Goal: Information Seeking & Learning: Check status

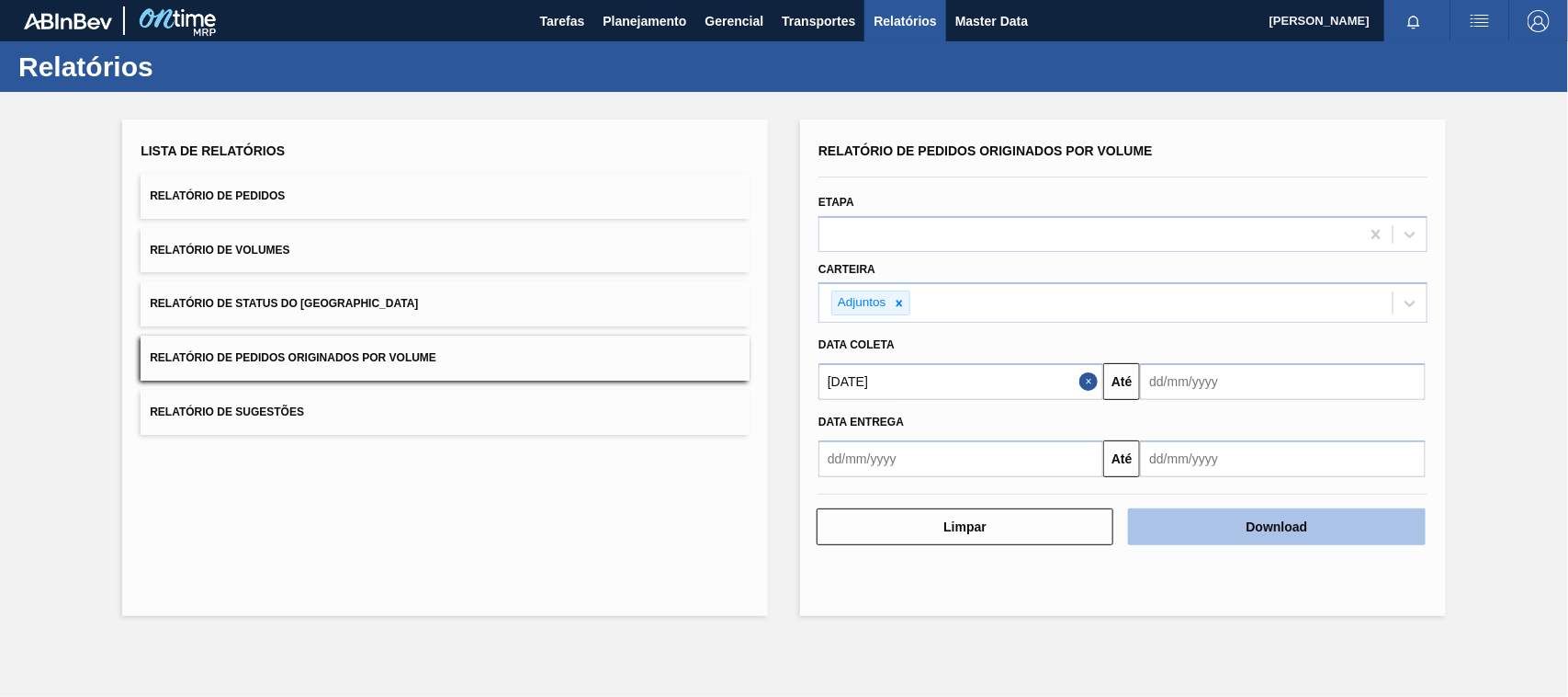
click at [1227, 513] on button "Download" at bounding box center [1276, 527] width 297 height 37
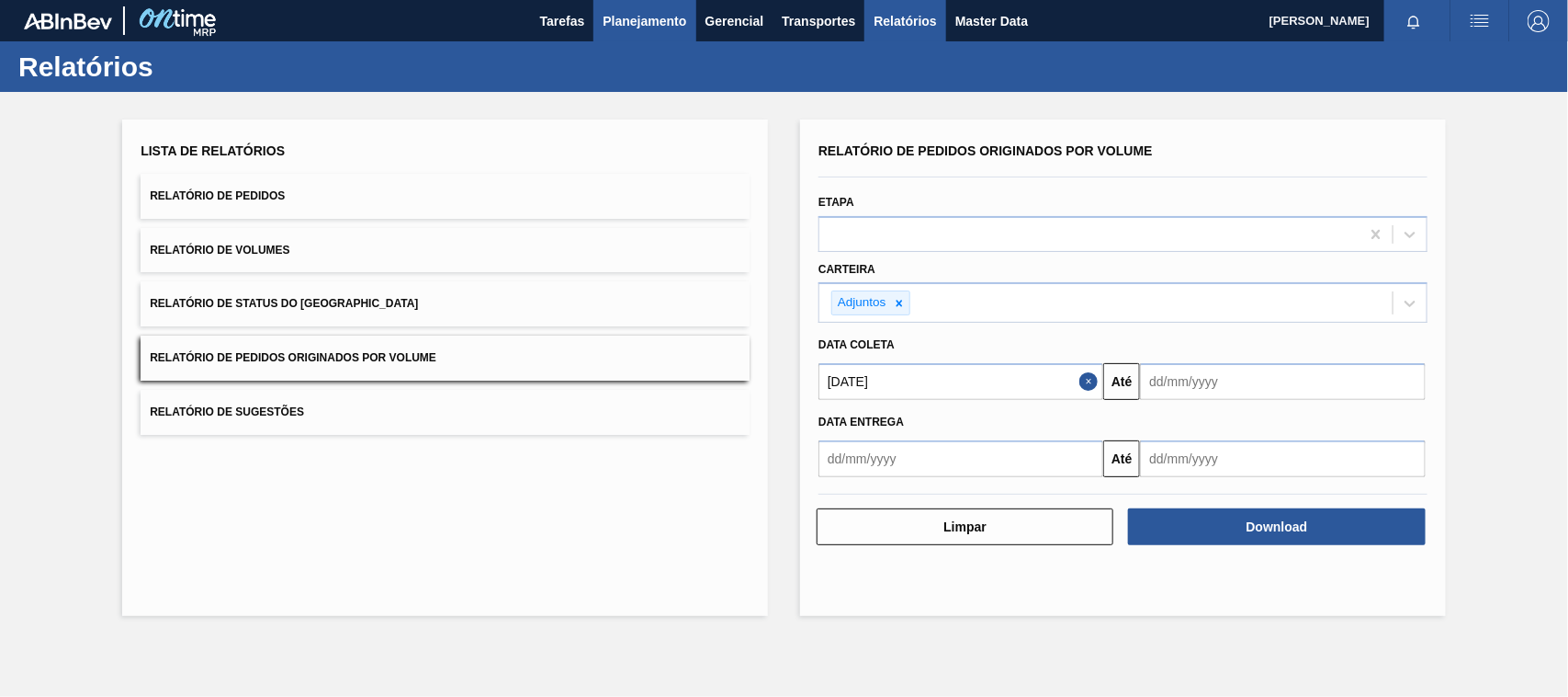
click at [632, 20] on span "Planejamento" at bounding box center [644, 20] width 84 height 22
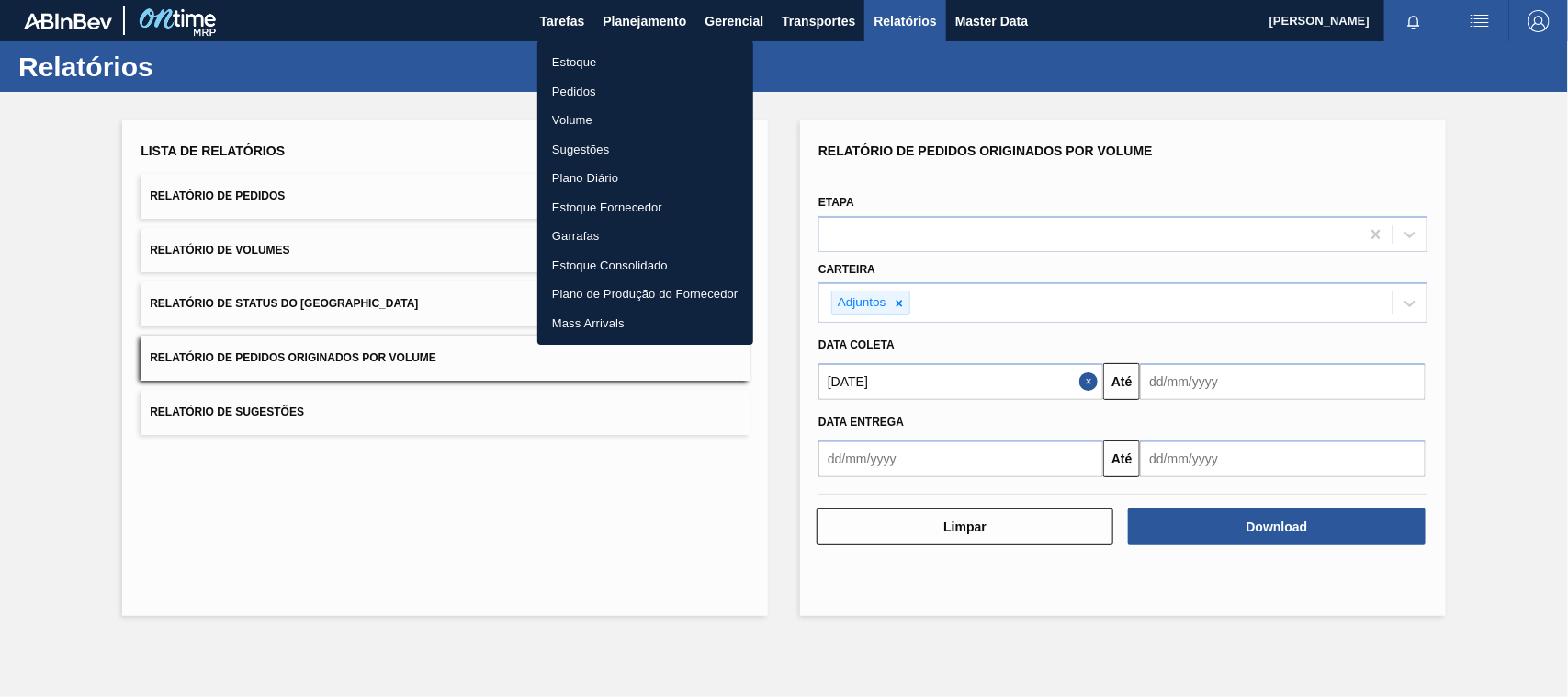
click at [575, 65] on li "Estoque" at bounding box center [644, 62] width 215 height 29
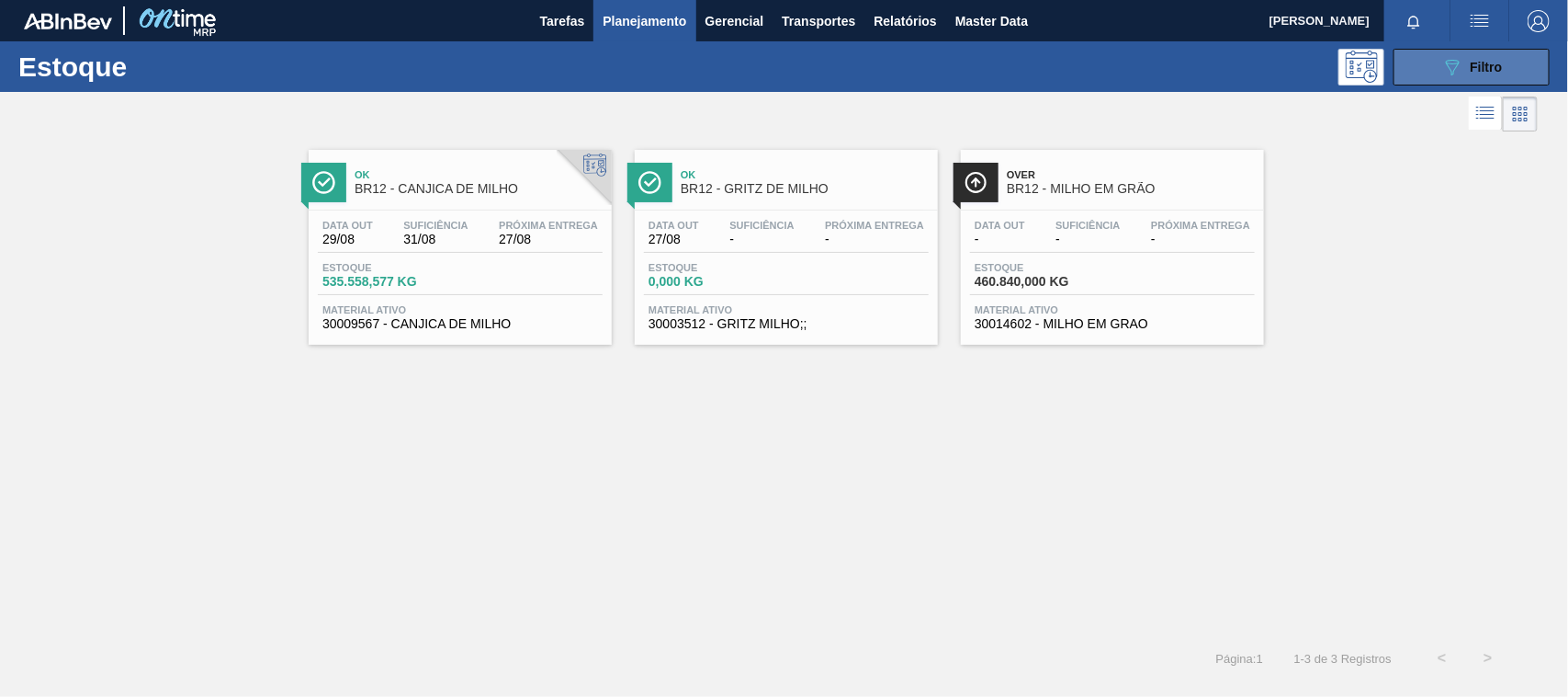
click at [1427, 55] on button "089F7B8B-B2A5-4AFE-B5C0-19BA573D28AC Filtro" at bounding box center [1472, 67] width 157 height 37
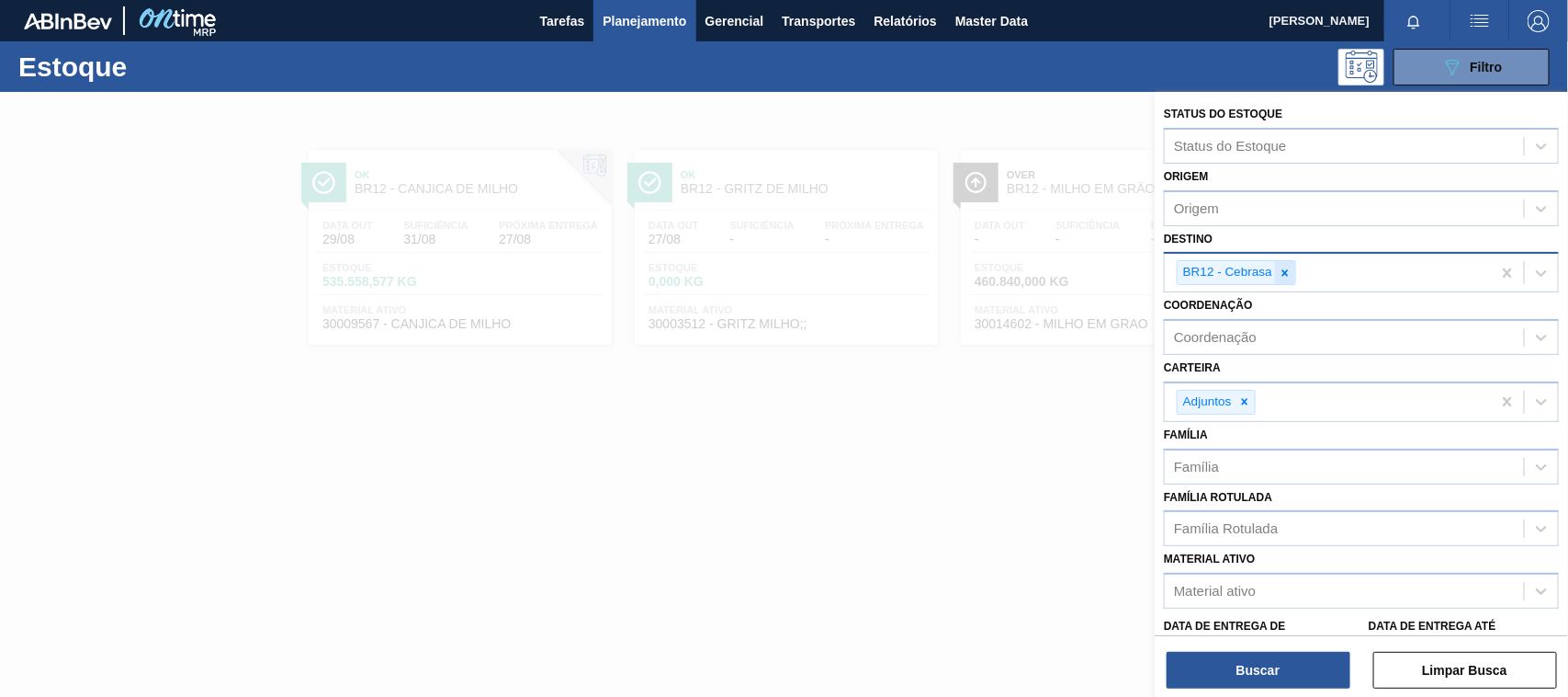
click at [1283, 269] on icon at bounding box center [1285, 273] width 13 height 13
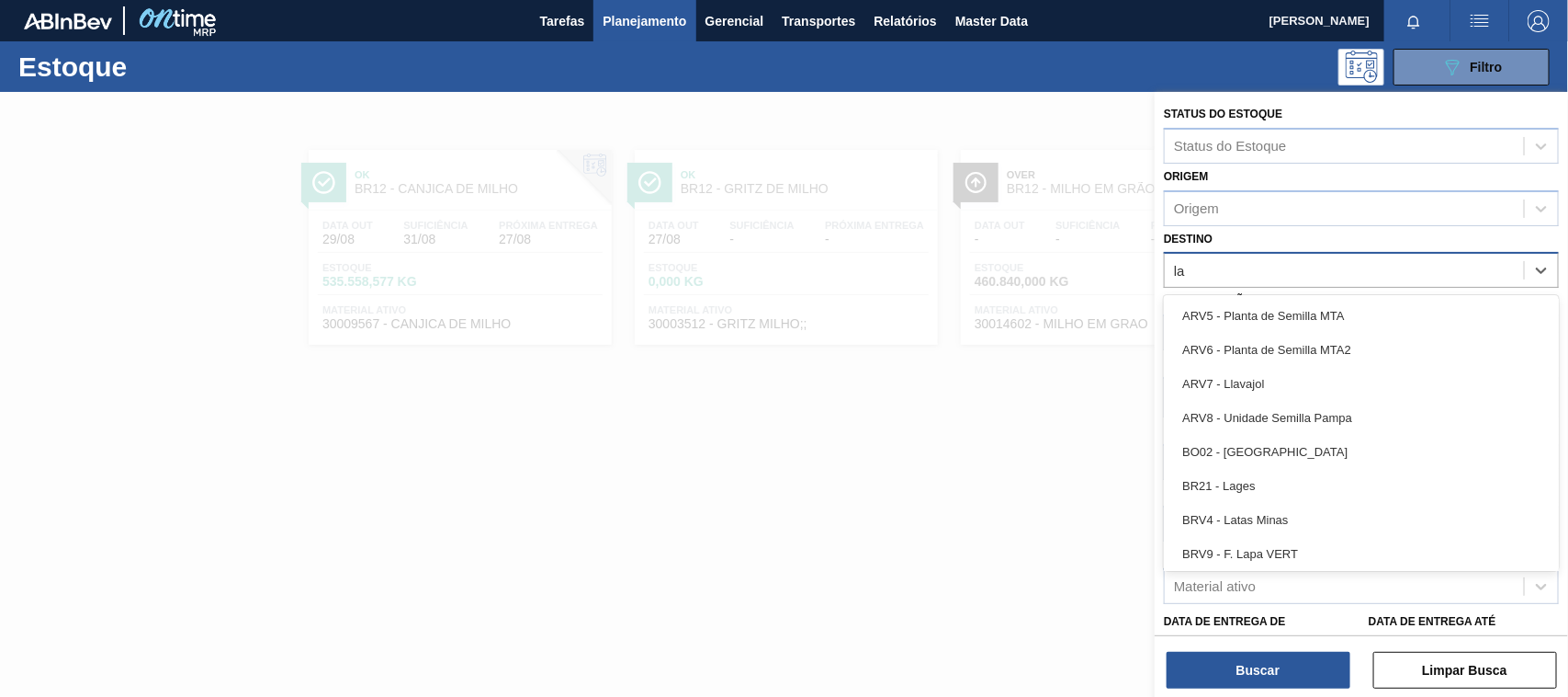
type input "lag"
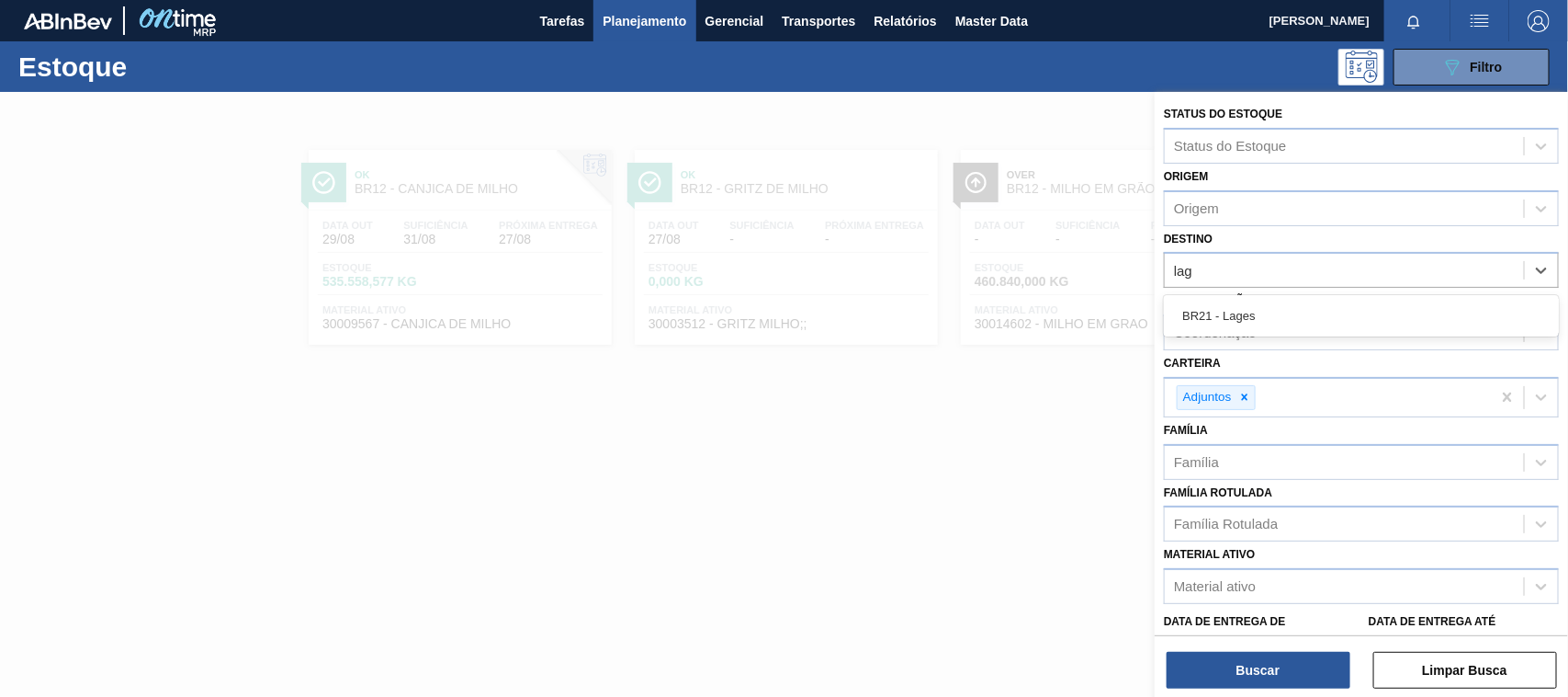
click at [1238, 309] on div "BR21 - Lages" at bounding box center [1361, 315] width 395 height 34
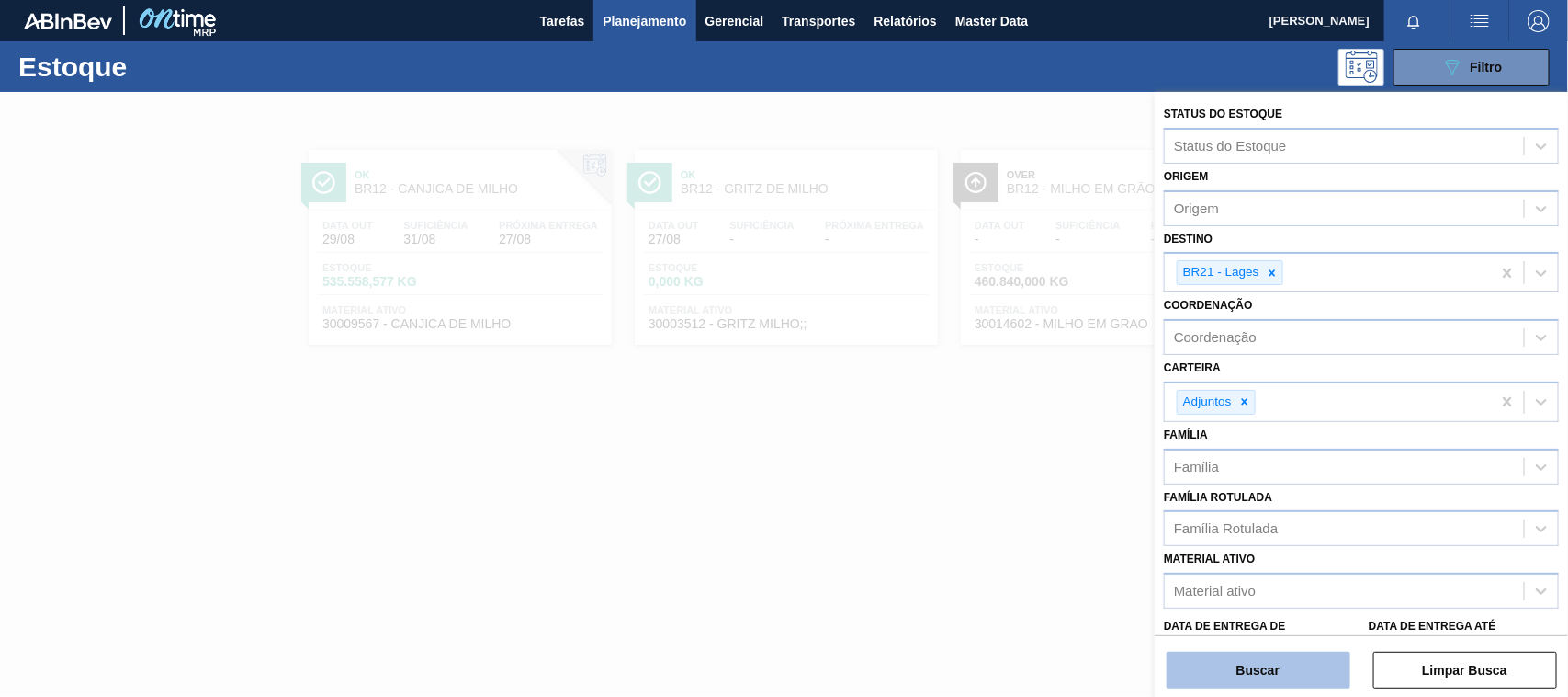
click at [1259, 669] on button "Buscar" at bounding box center [1259, 670] width 184 height 37
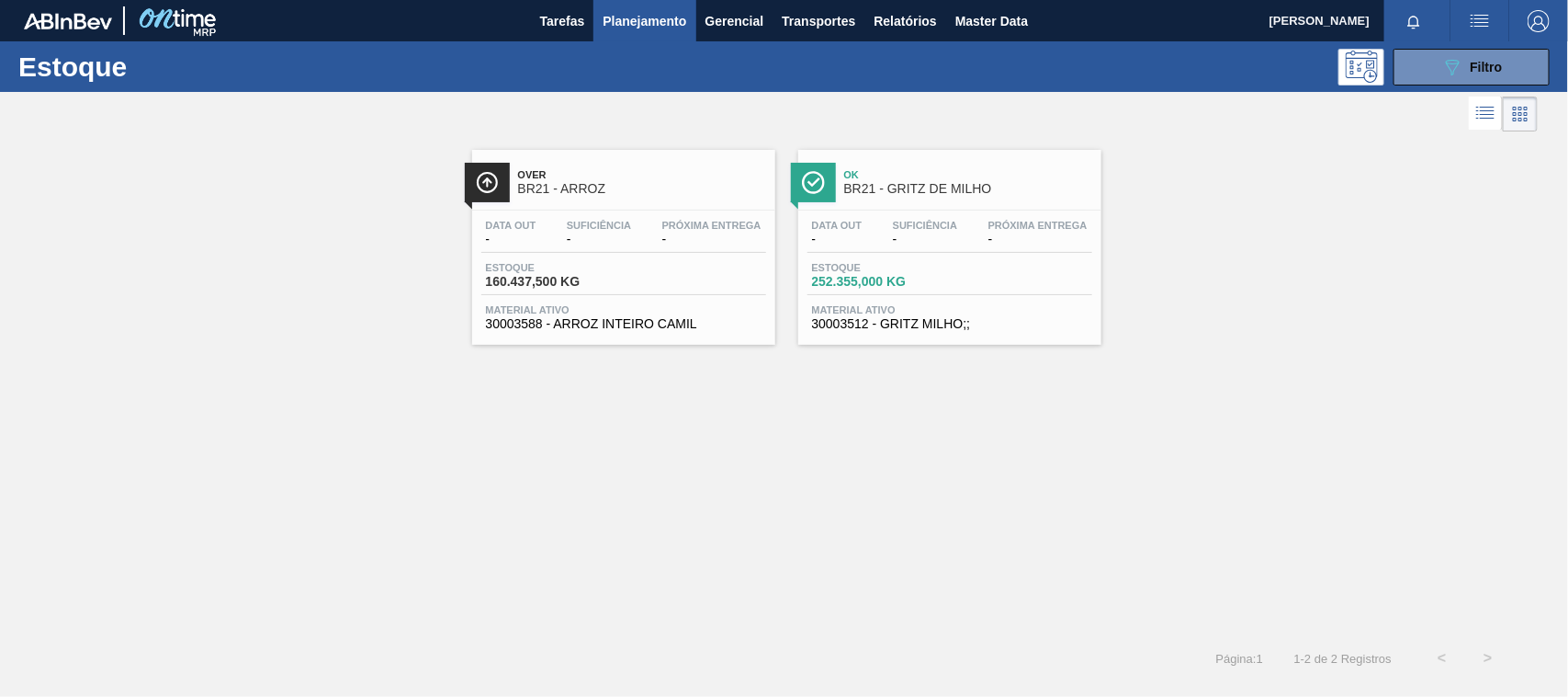
click at [558, 187] on span "BR21 - ARROZ" at bounding box center [641, 189] width 248 height 14
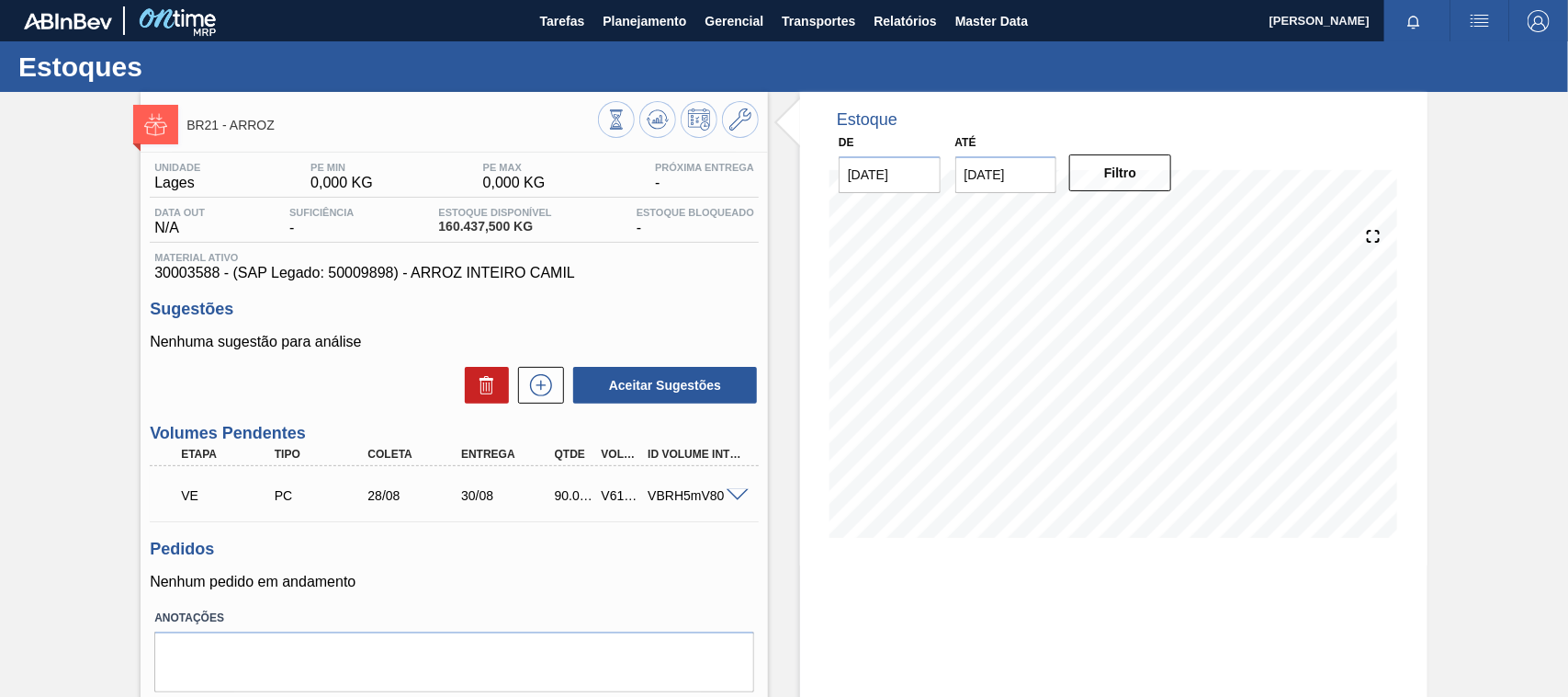
click at [617, 495] on div "V618849" at bounding box center [620, 495] width 47 height 15
copy div "V618849"
click at [737, 497] on span at bounding box center [737, 496] width 22 height 14
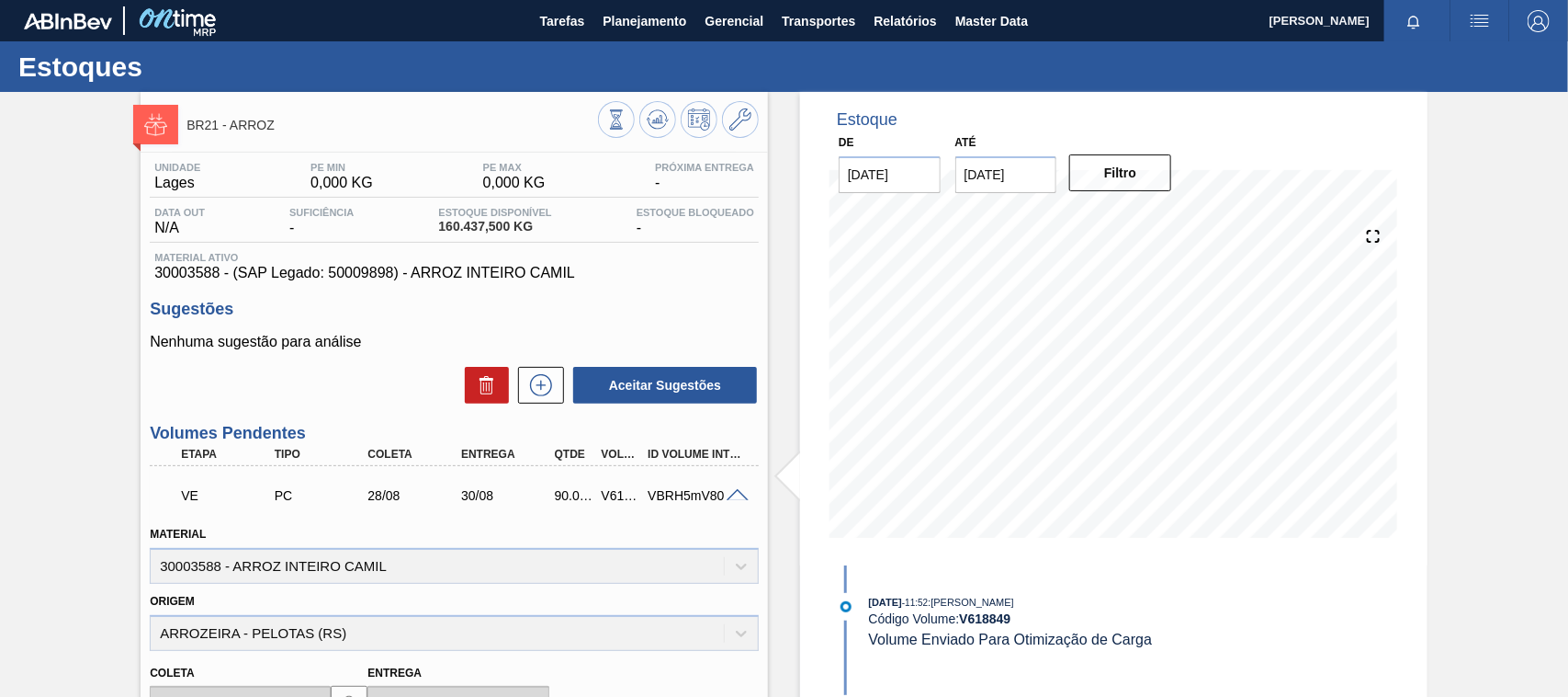
click at [733, 497] on span at bounding box center [737, 496] width 22 height 14
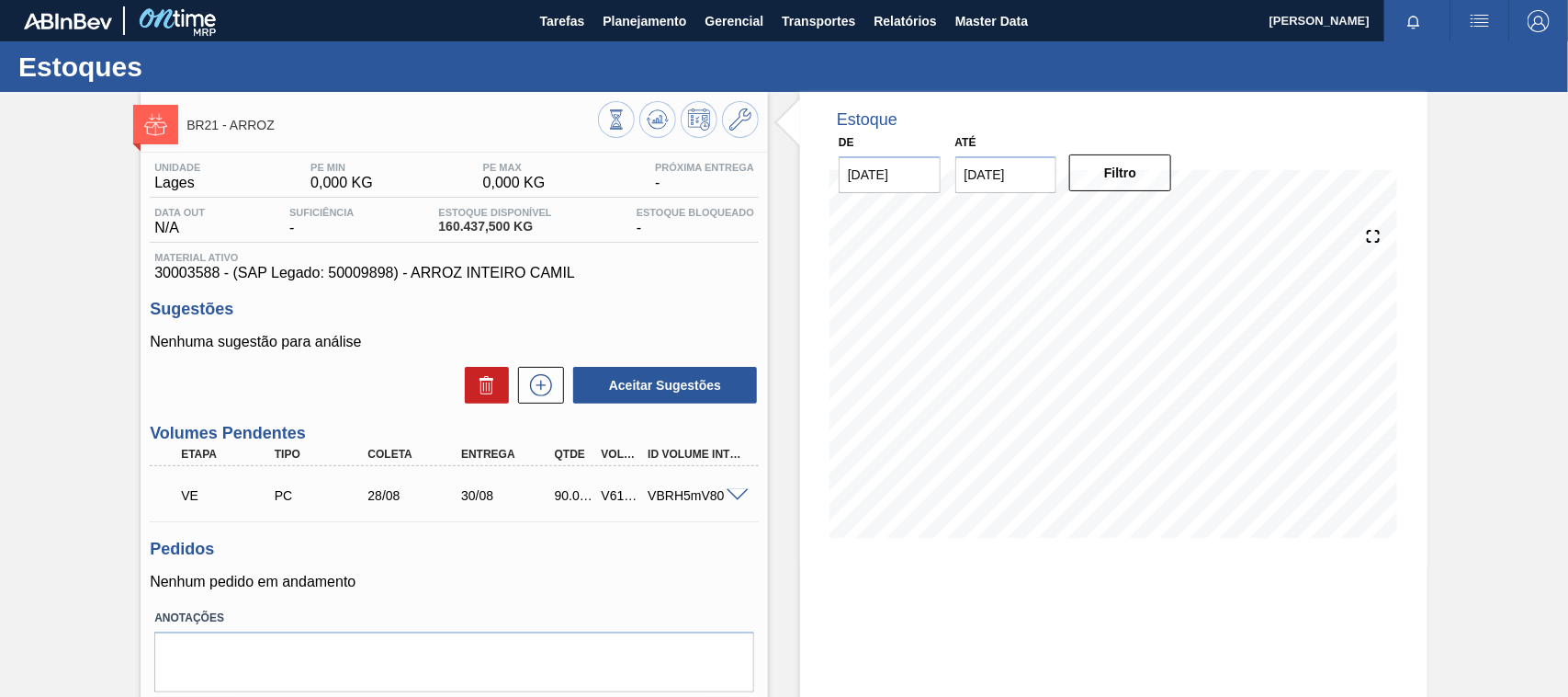
click at [612, 498] on div "V618849" at bounding box center [620, 495] width 47 height 15
copy div "V618849"
click at [616, 485] on div "VE PC 28/08 30/08 90.000,000 V618849 VBRH5mV80" at bounding box center [449, 494] width 560 height 37
click at [616, 494] on div "V618849" at bounding box center [620, 495] width 47 height 15
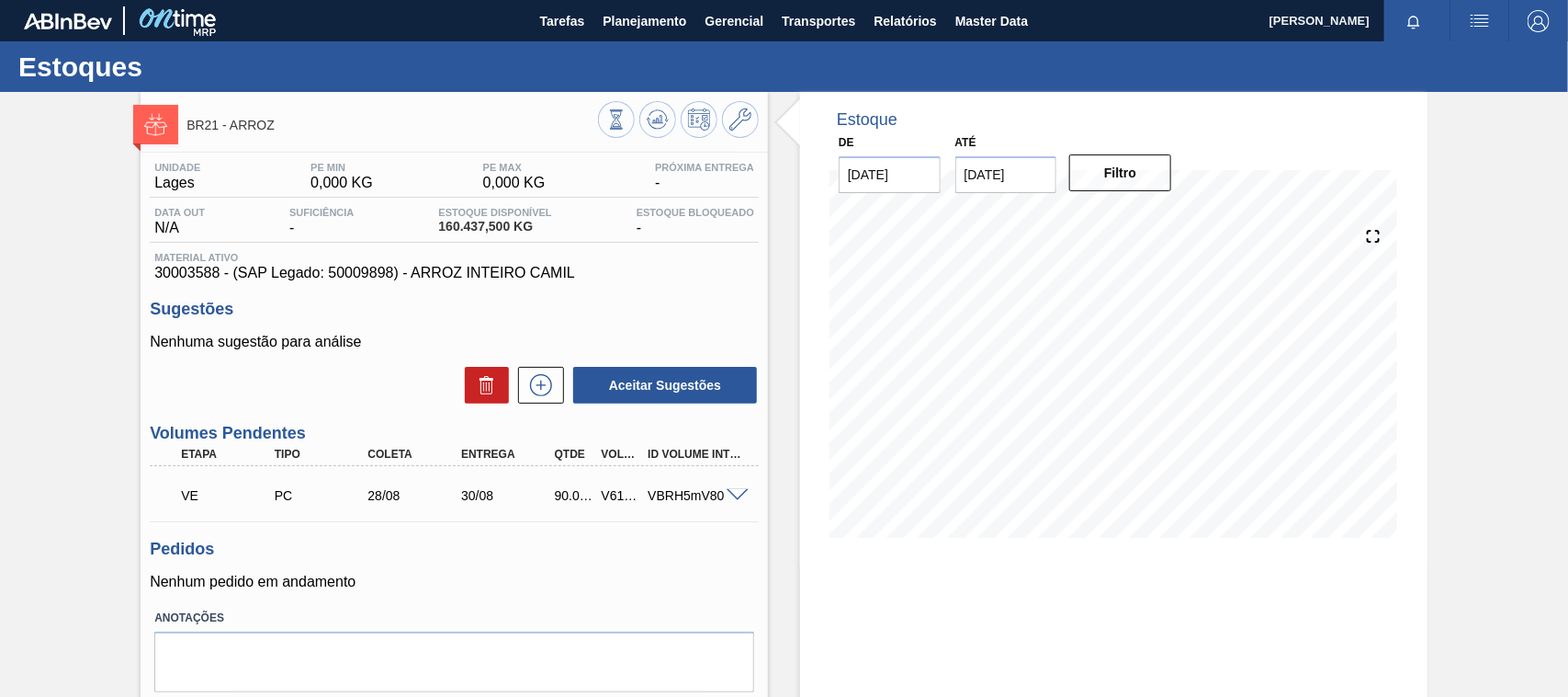
click at [616, 495] on div "V618849" at bounding box center [620, 495] width 47 height 15
click at [900, 14] on span "Relatórios" at bounding box center [904, 20] width 63 height 22
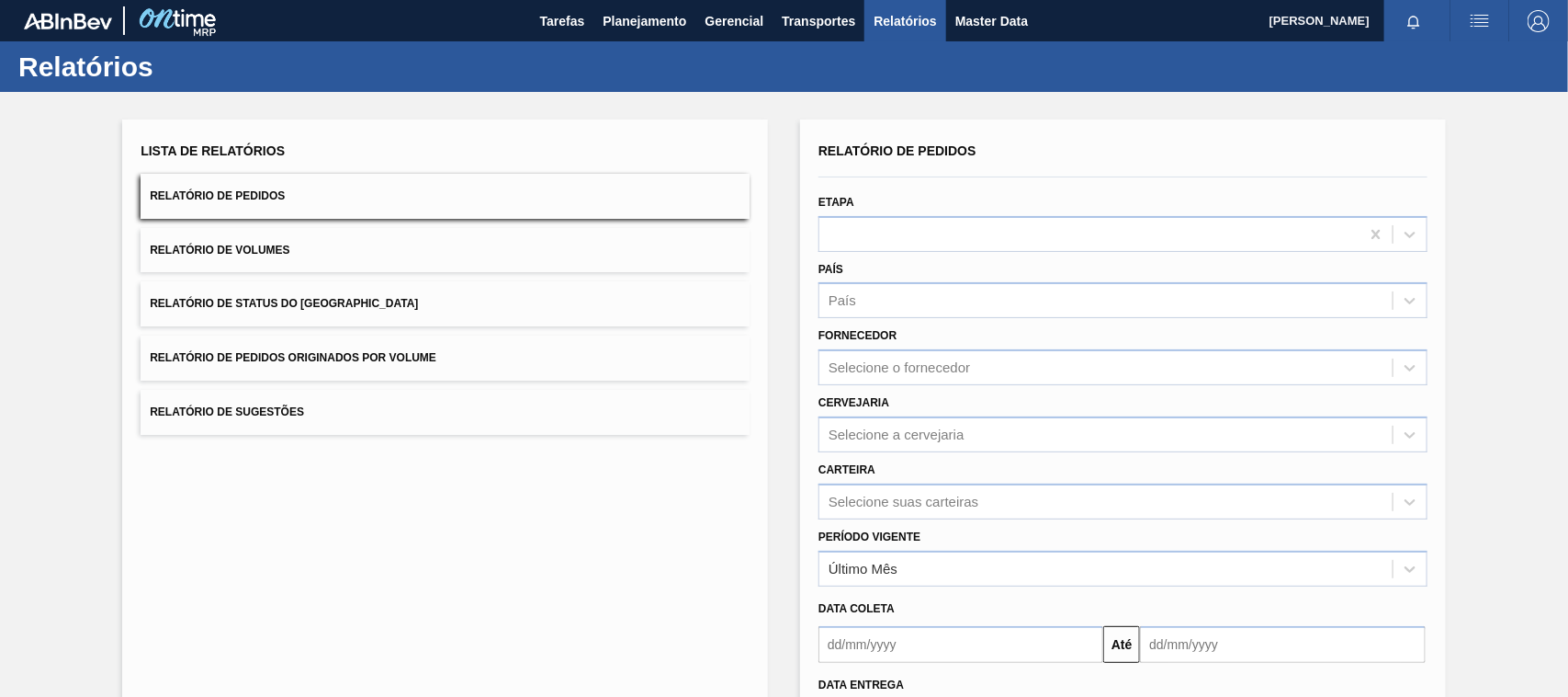
click at [432, 346] on button "Relatório de Pedidos Originados por Volume" at bounding box center [445, 358] width 610 height 45
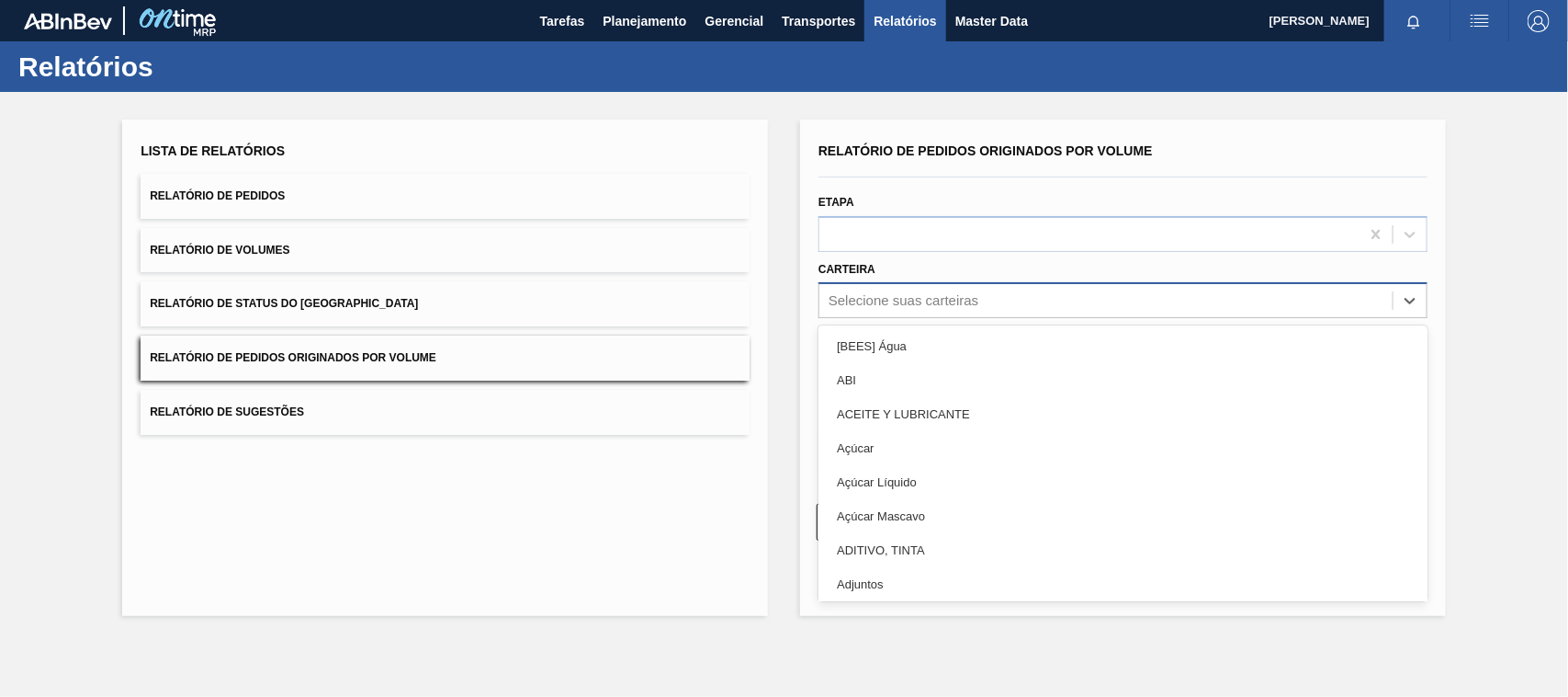
click at [890, 305] on div "Selecione suas carteiras" at bounding box center [903, 301] width 150 height 15
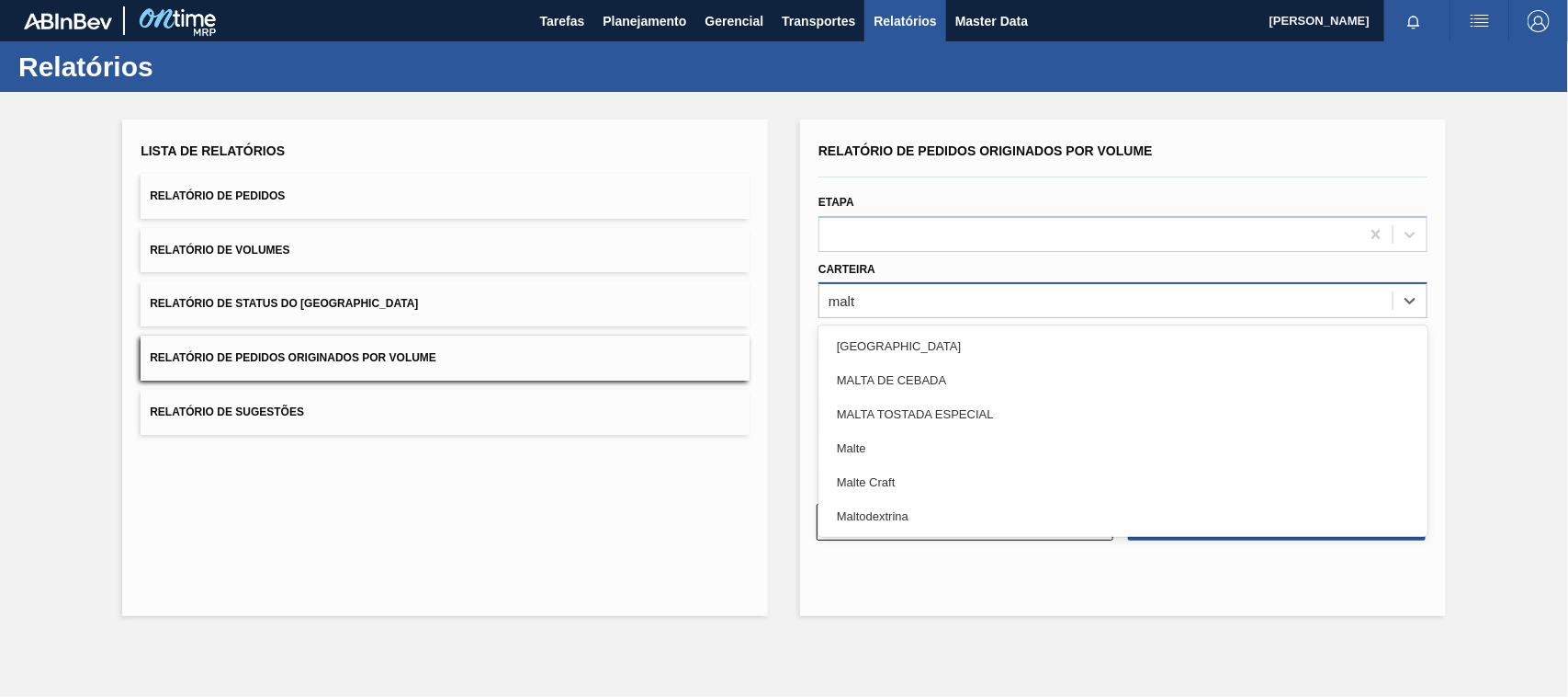
type input "malte"
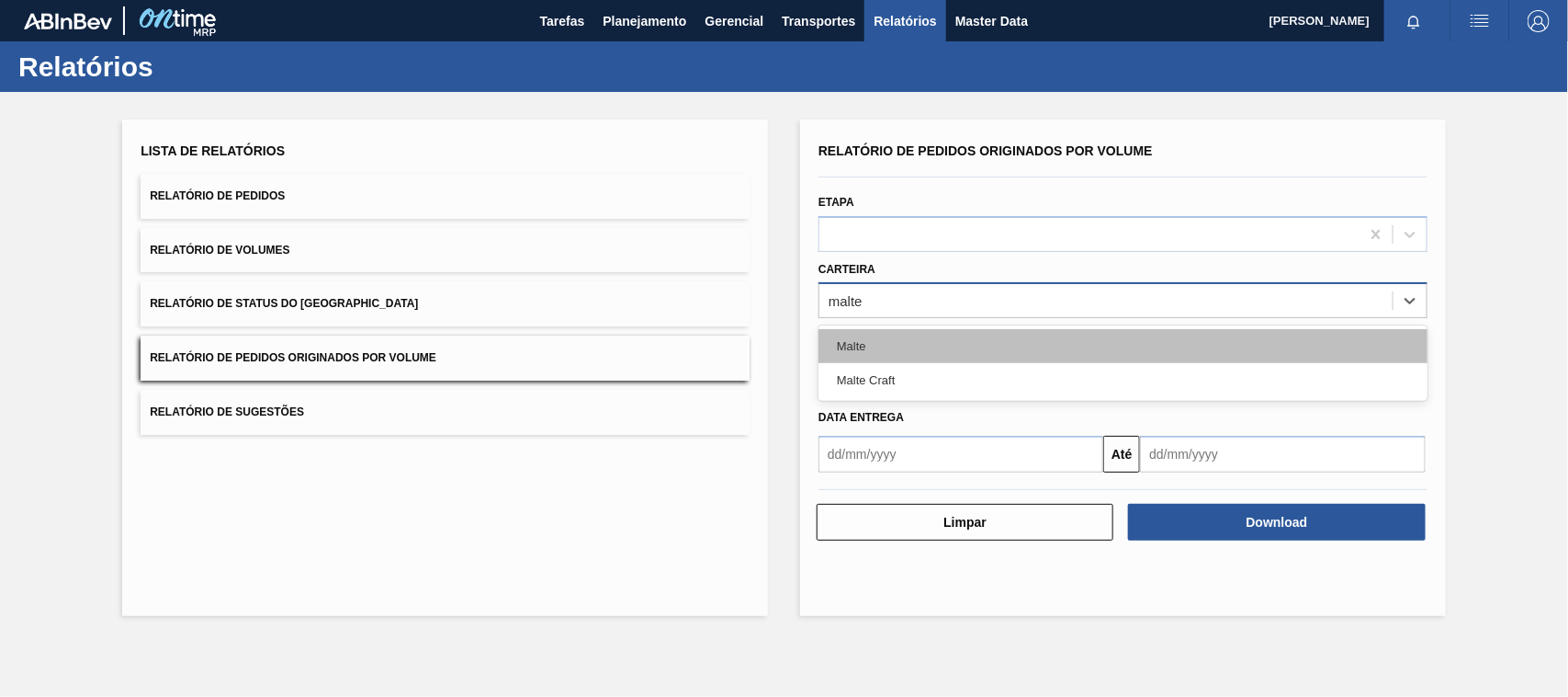
click at [865, 337] on div "Malte" at bounding box center [1123, 345] width 610 height 34
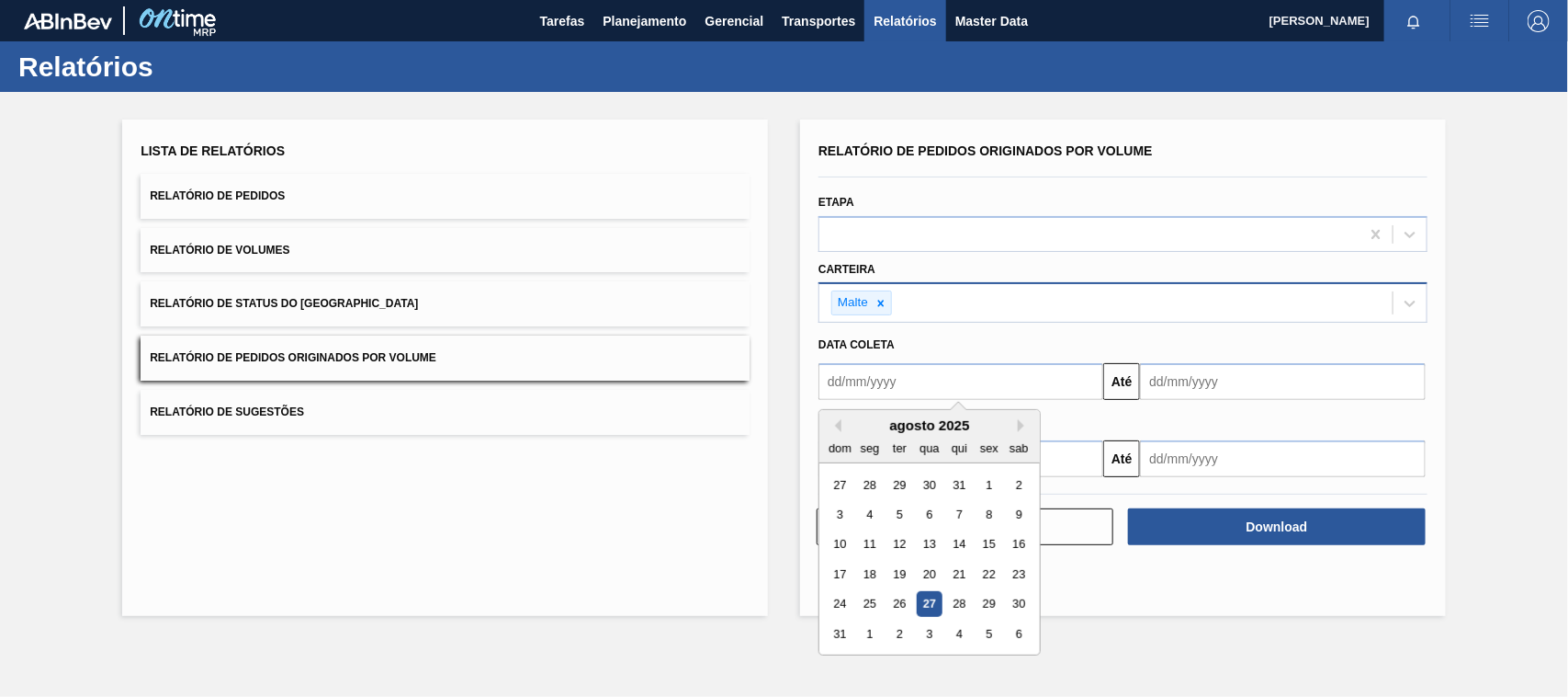
click at [877, 386] on input "text" at bounding box center [960, 382] width 285 height 37
type input "[DATE]"
click at [928, 487] on div "1" at bounding box center [929, 485] width 25 height 25
